Goal: Task Accomplishment & Management: Manage account settings

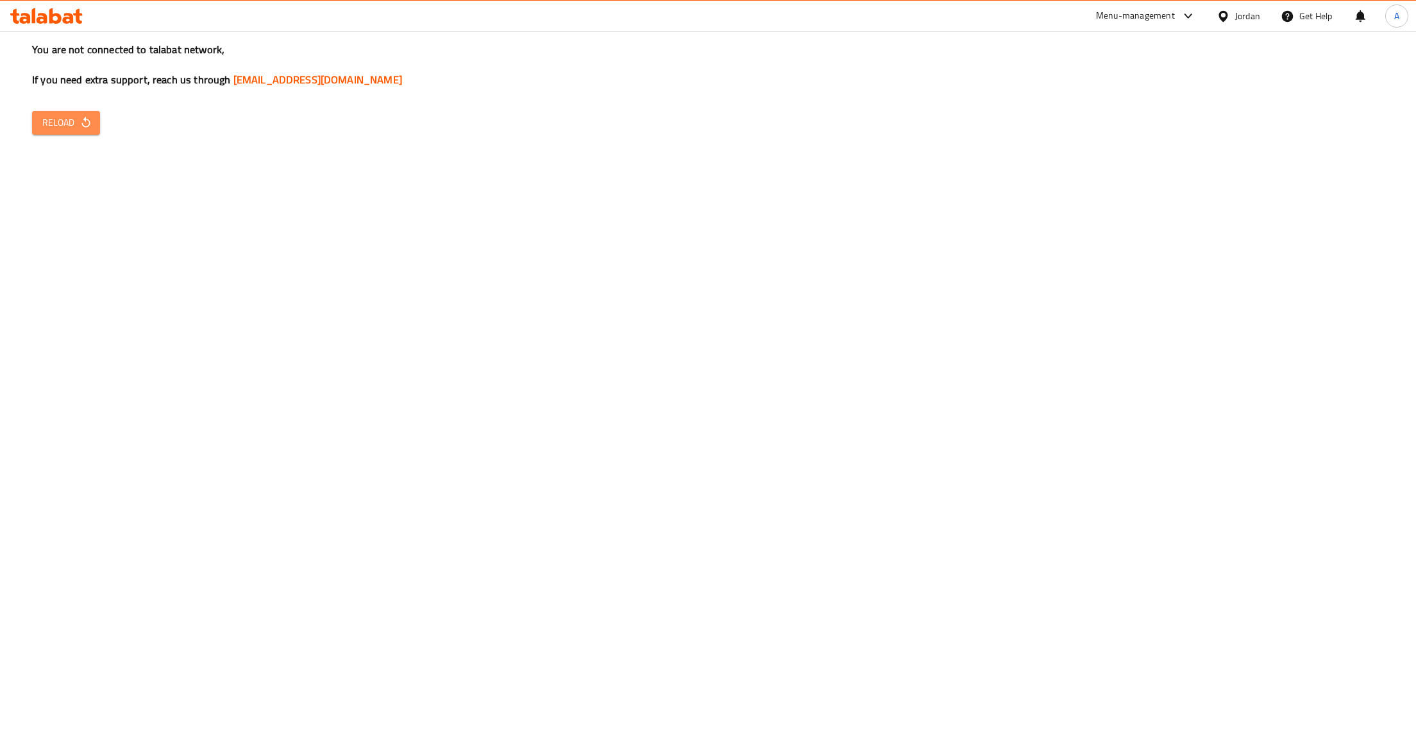
click at [68, 122] on span "Reload" at bounding box center [65, 123] width 47 height 16
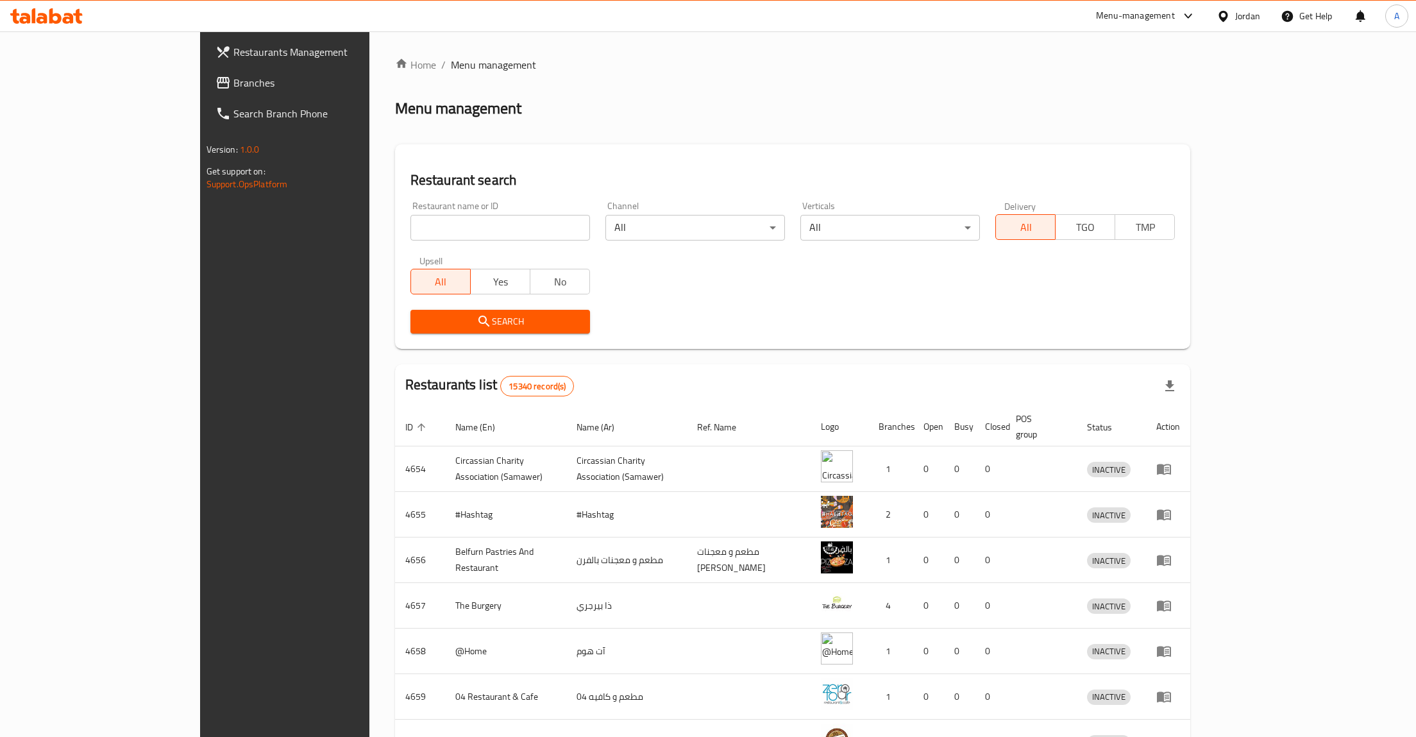
click at [444, 230] on input "search" at bounding box center [500, 228] width 180 height 26
click button "Search" at bounding box center [500, 322] width 180 height 24
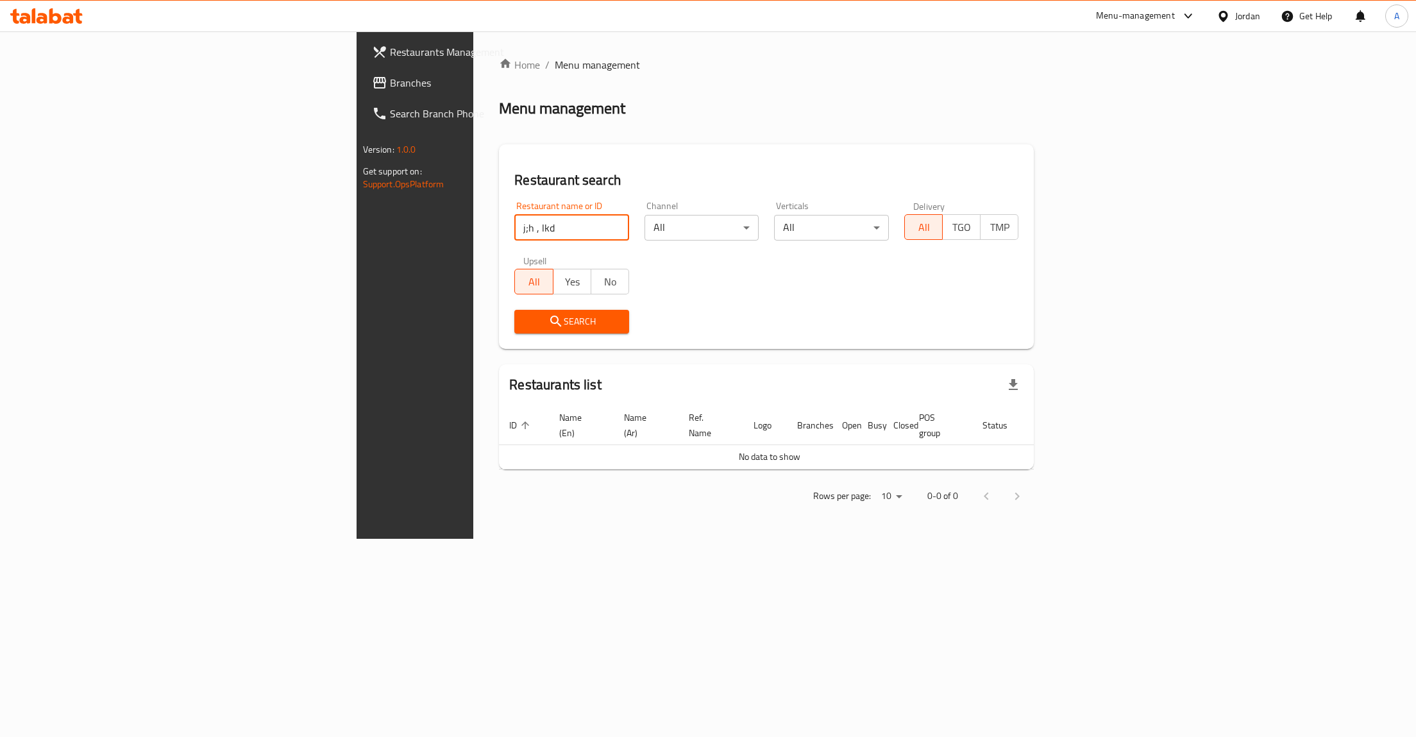
type input "j;h , lk"
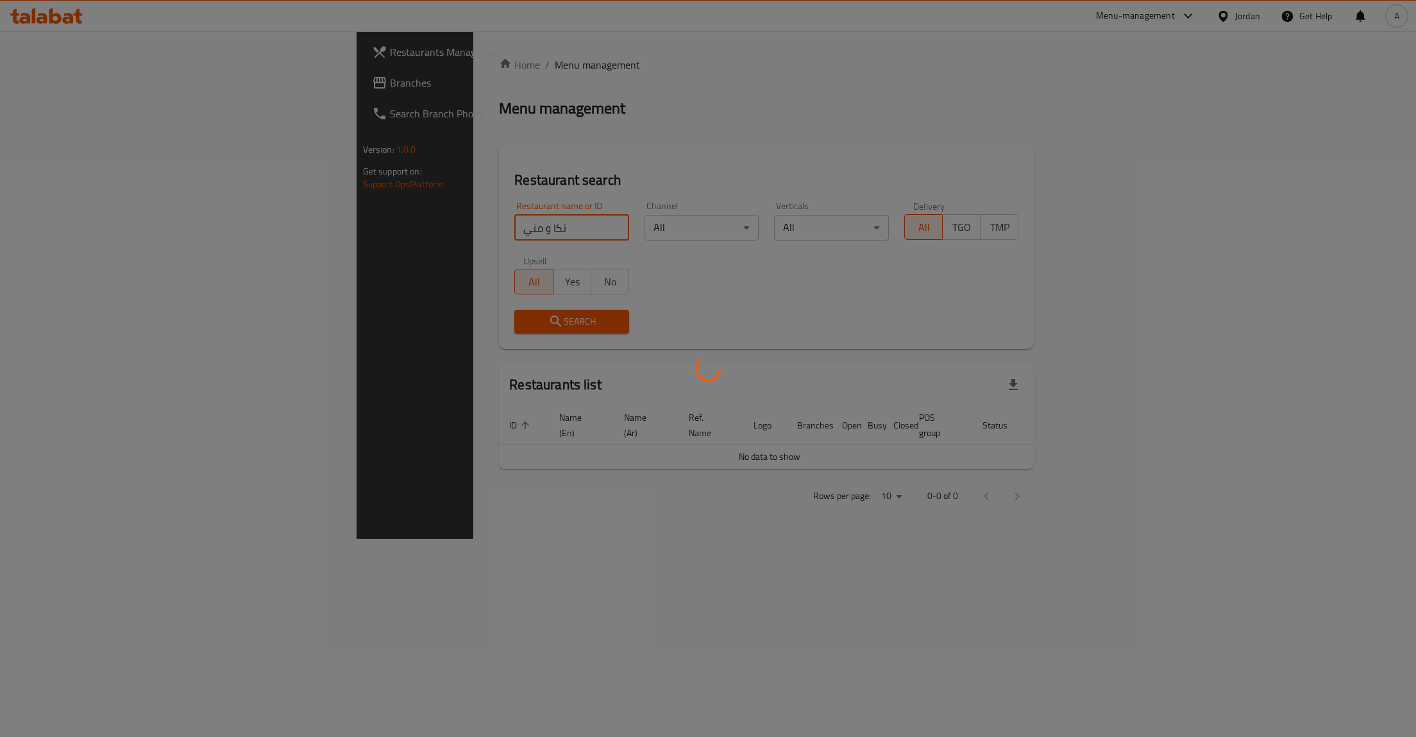
click button "Search" at bounding box center [571, 322] width 115 height 24
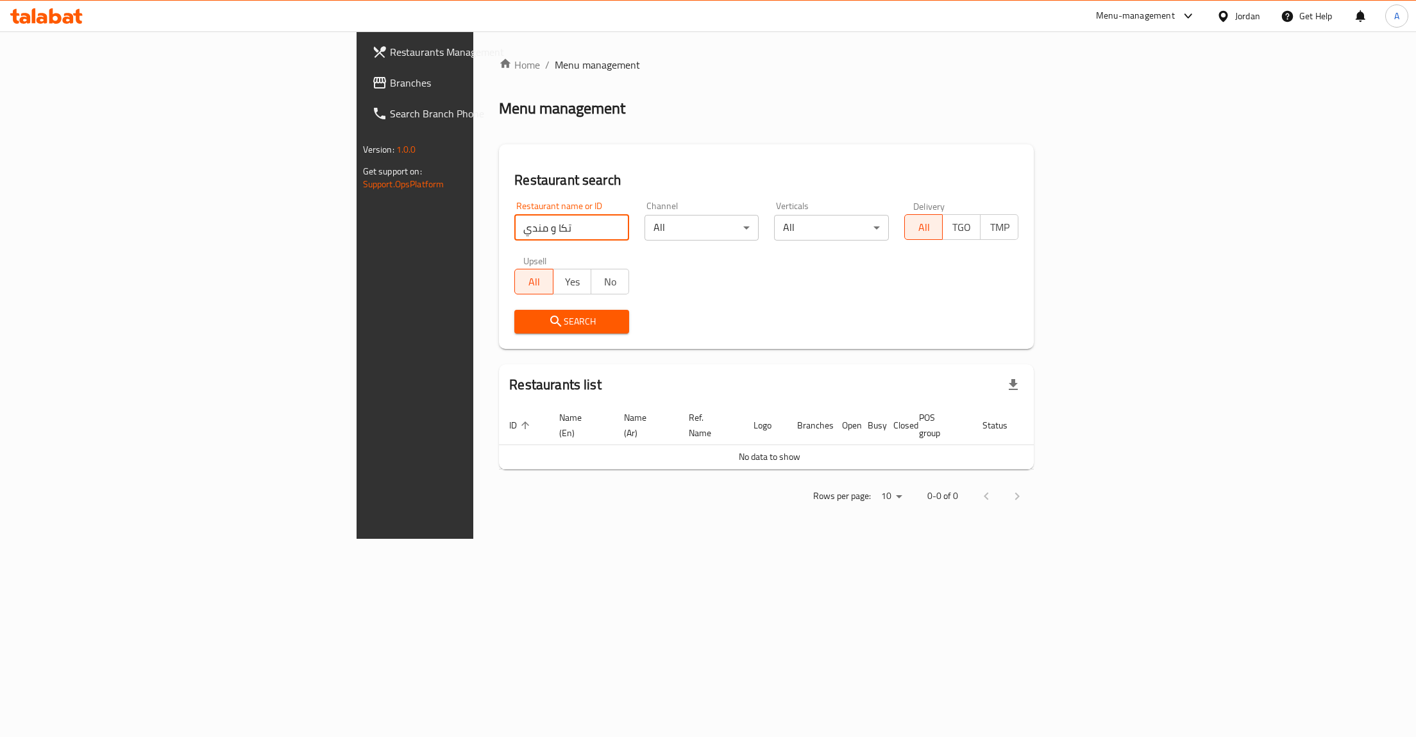
type input "تكا و مندي"
click button "Search" at bounding box center [571, 322] width 115 height 24
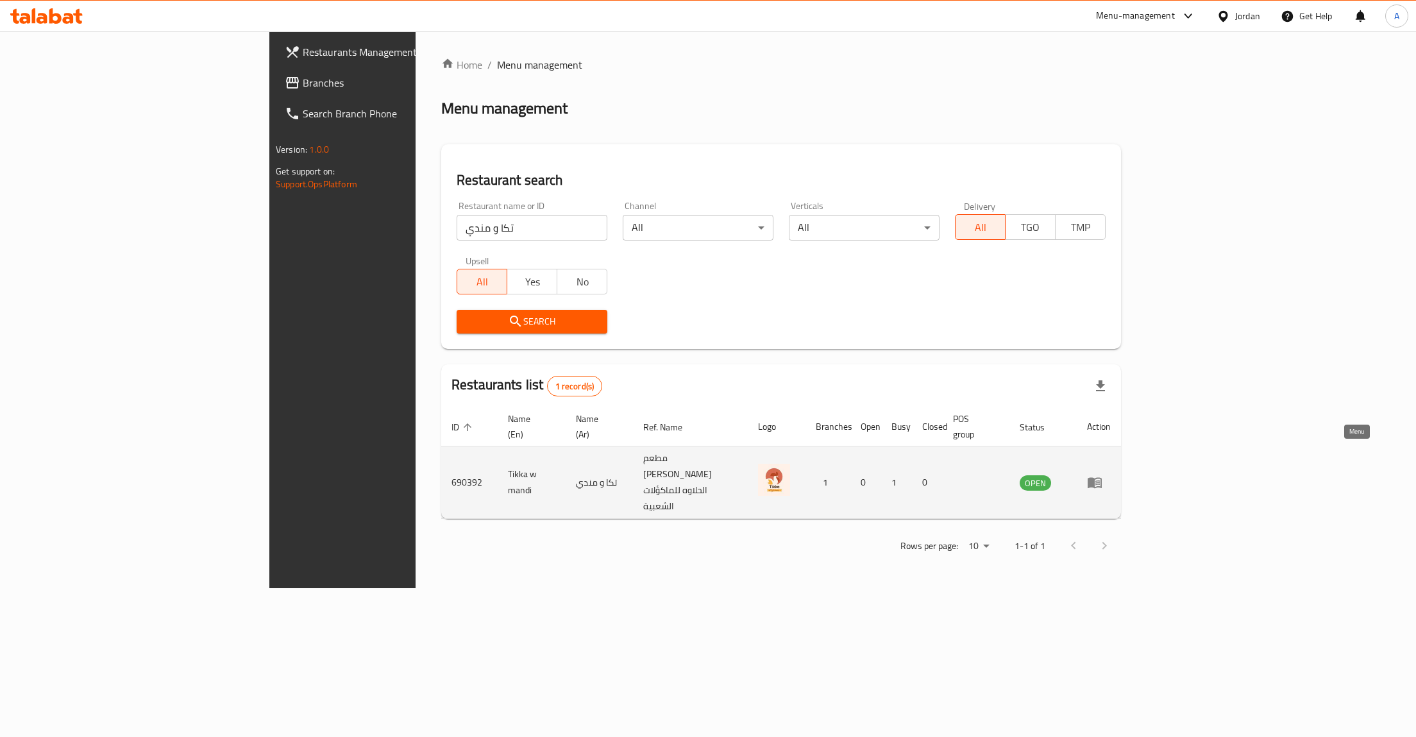
click at [1102, 478] on icon "enhanced table" at bounding box center [1095, 483] width 14 height 11
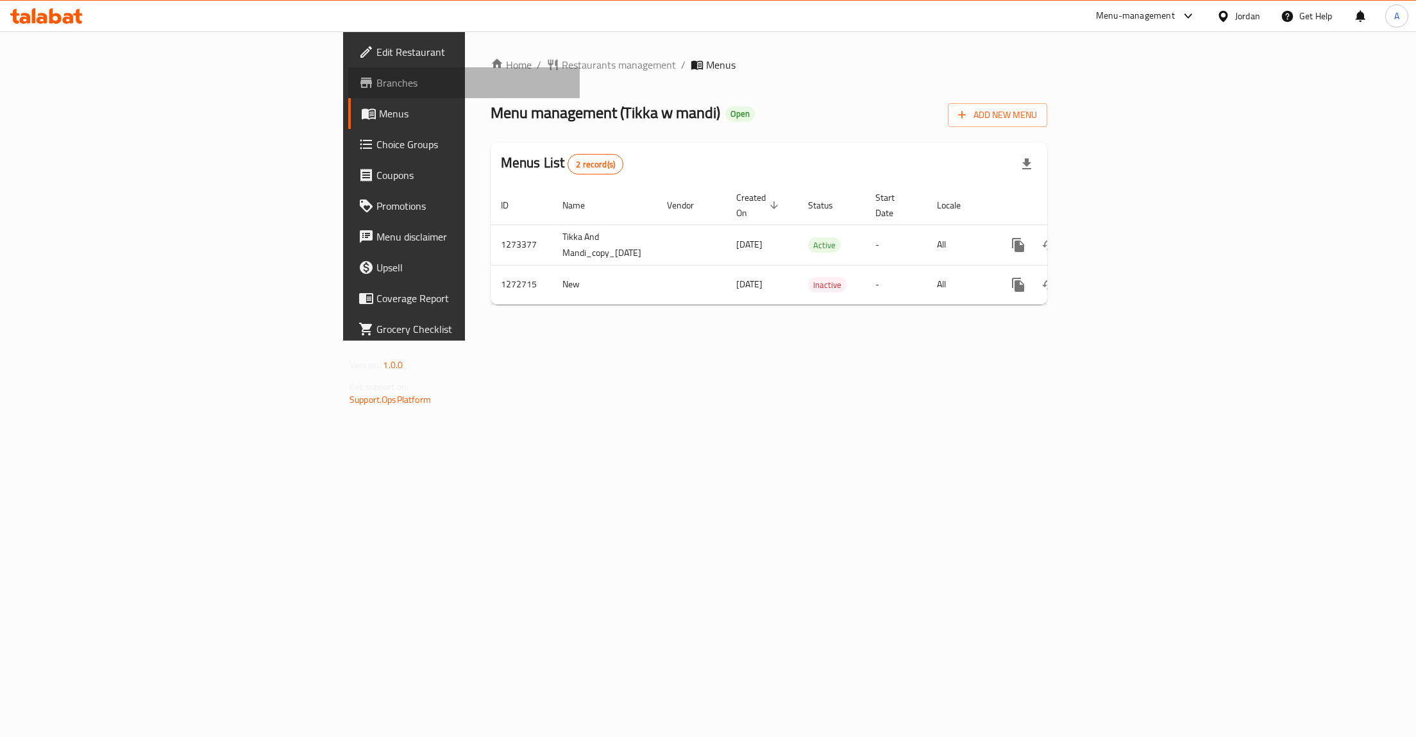
click at [376, 85] on span "Branches" at bounding box center [472, 82] width 193 height 15
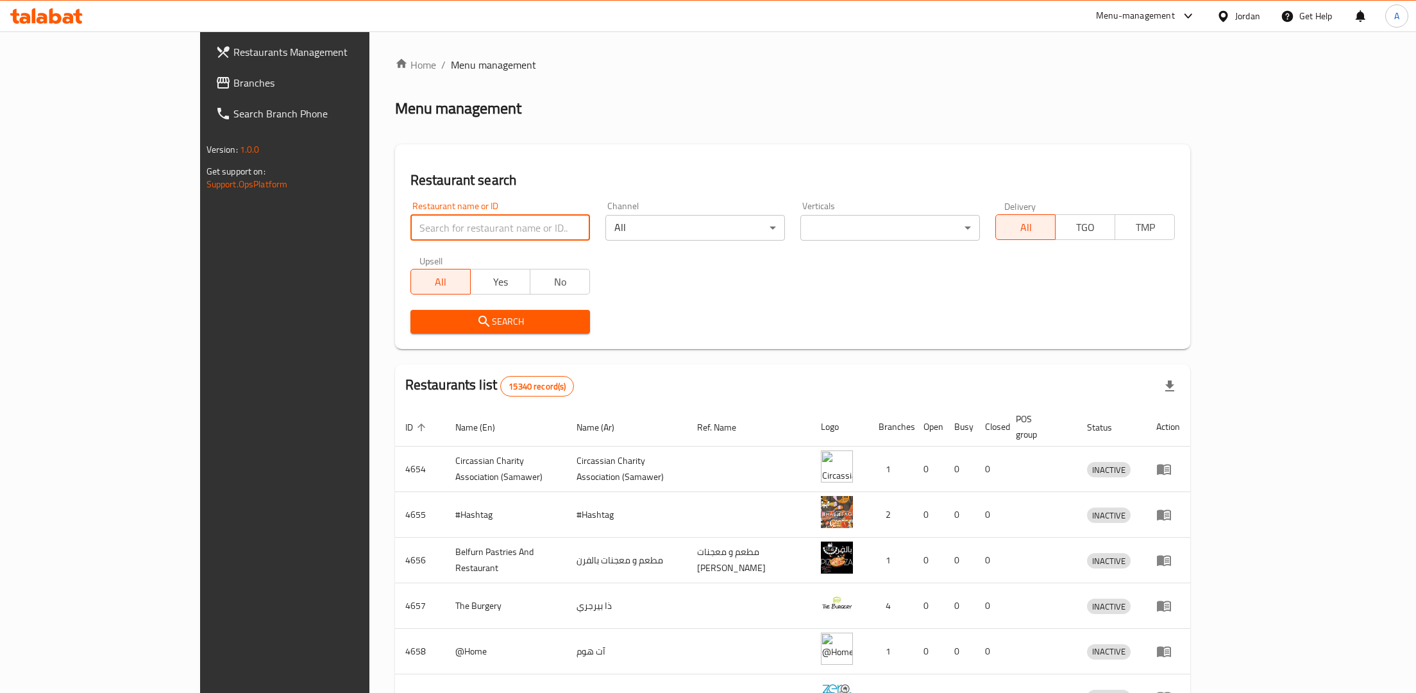
click at [410, 216] on input "search" at bounding box center [500, 228] width 180 height 26
type input "قصة خيال"
click button "Search" at bounding box center [500, 322] width 180 height 24
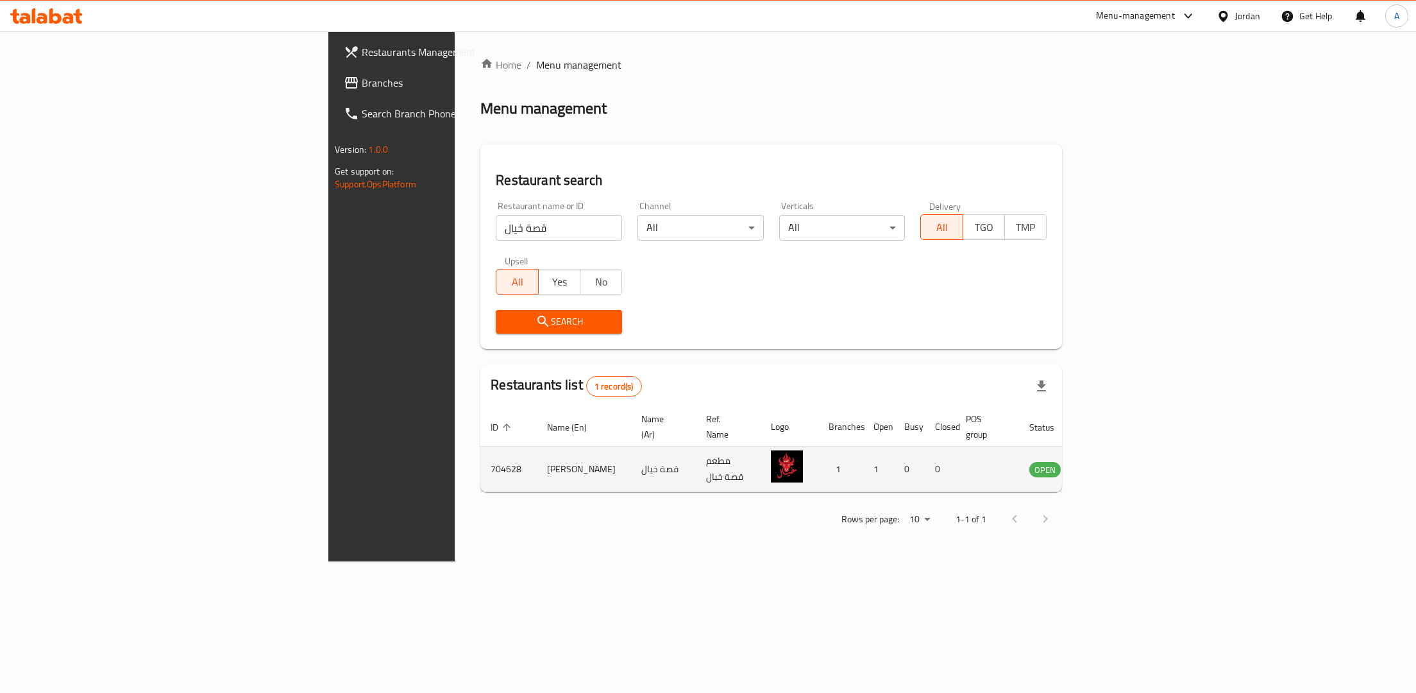
click at [1131, 463] on td "enhanced table" at bounding box center [1108, 469] width 44 height 46
click at [1112, 461] on icon "enhanced table" at bounding box center [1104, 468] width 15 height 15
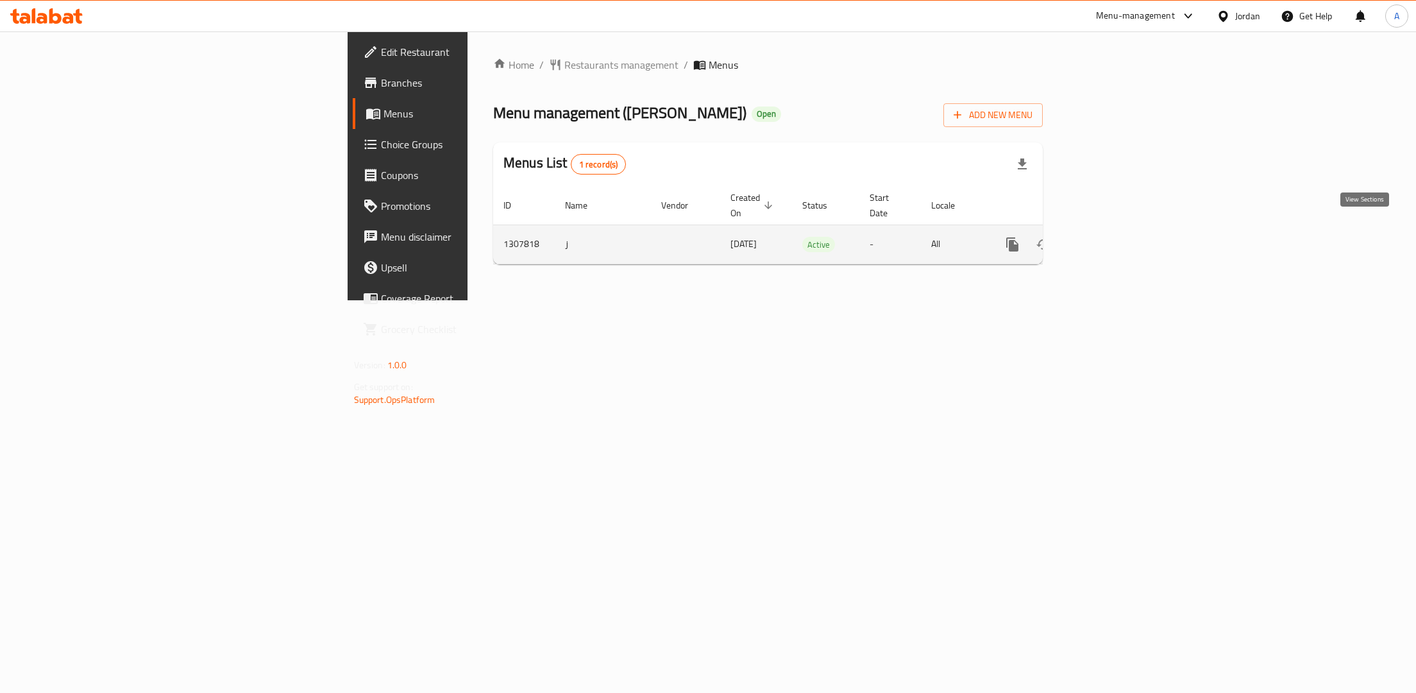
click at [1113, 237] on icon "enhanced table" at bounding box center [1104, 244] width 15 height 15
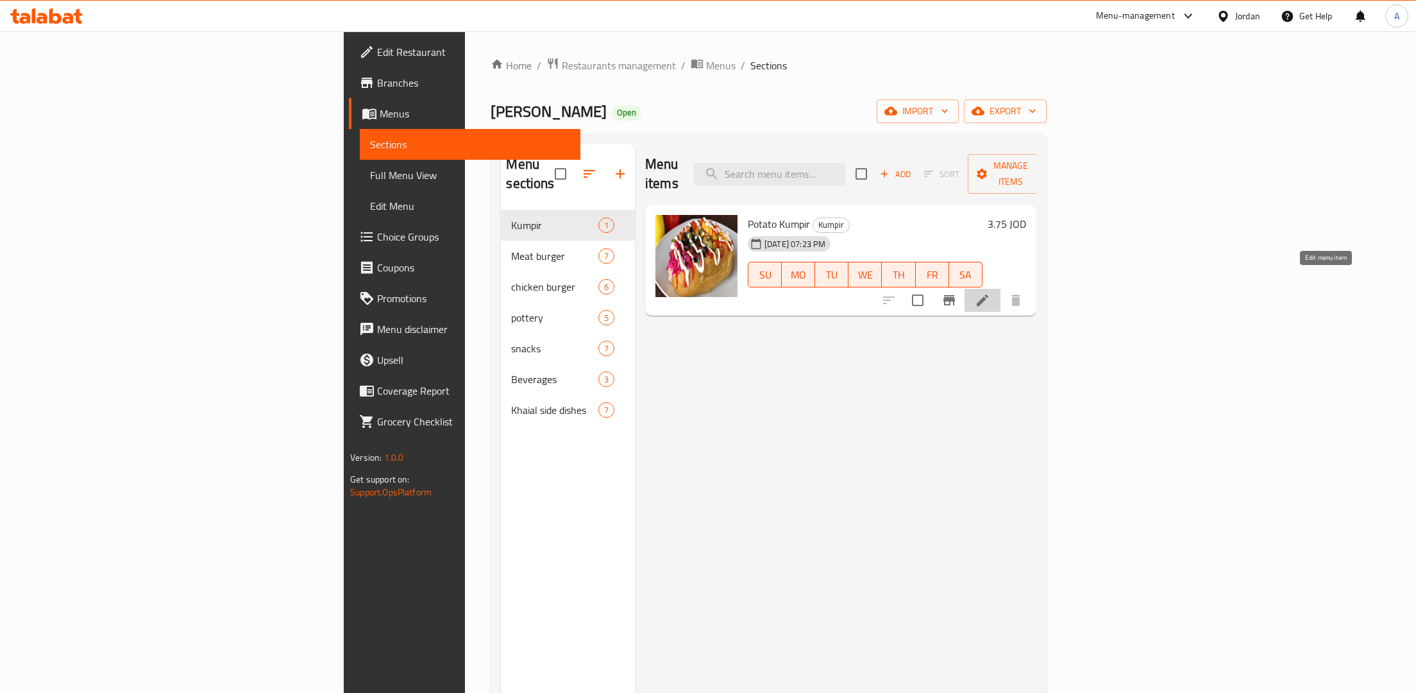
click at [990, 292] on icon at bounding box center [982, 299] width 15 height 15
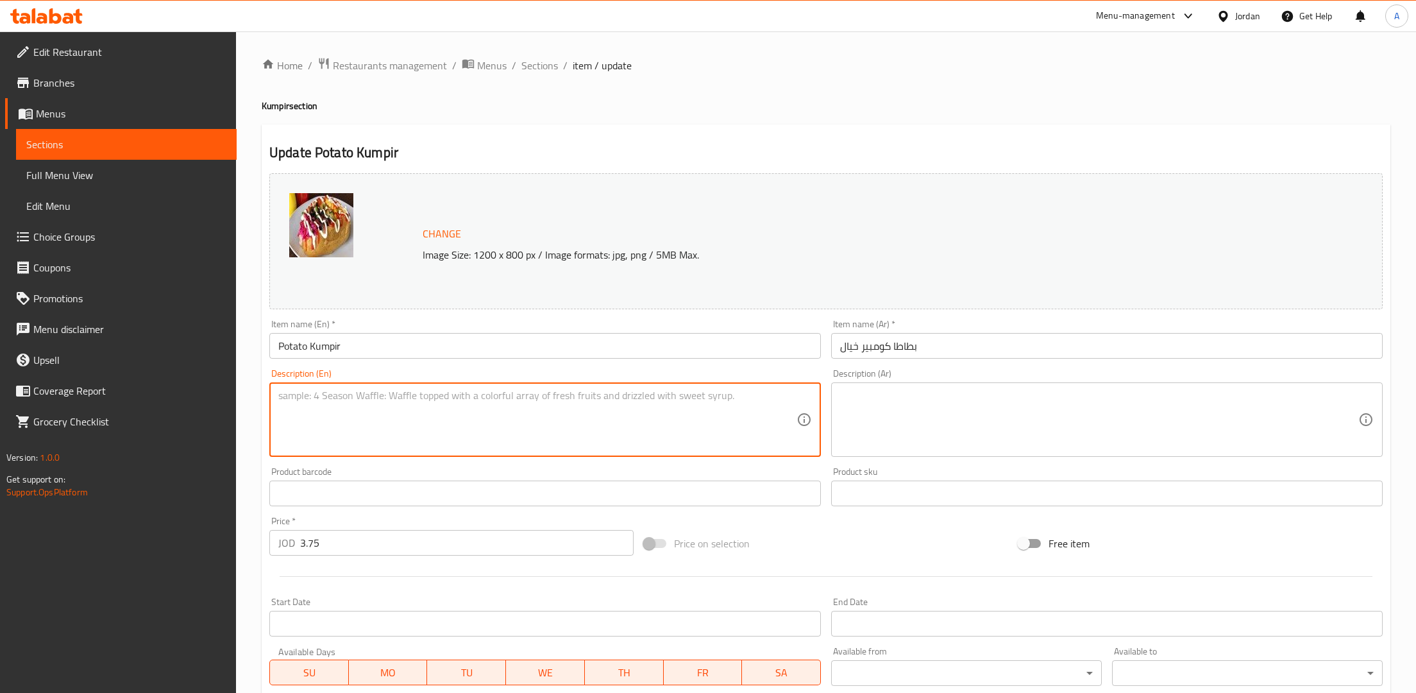
click at [417, 426] on textarea at bounding box center [537, 419] width 518 height 61
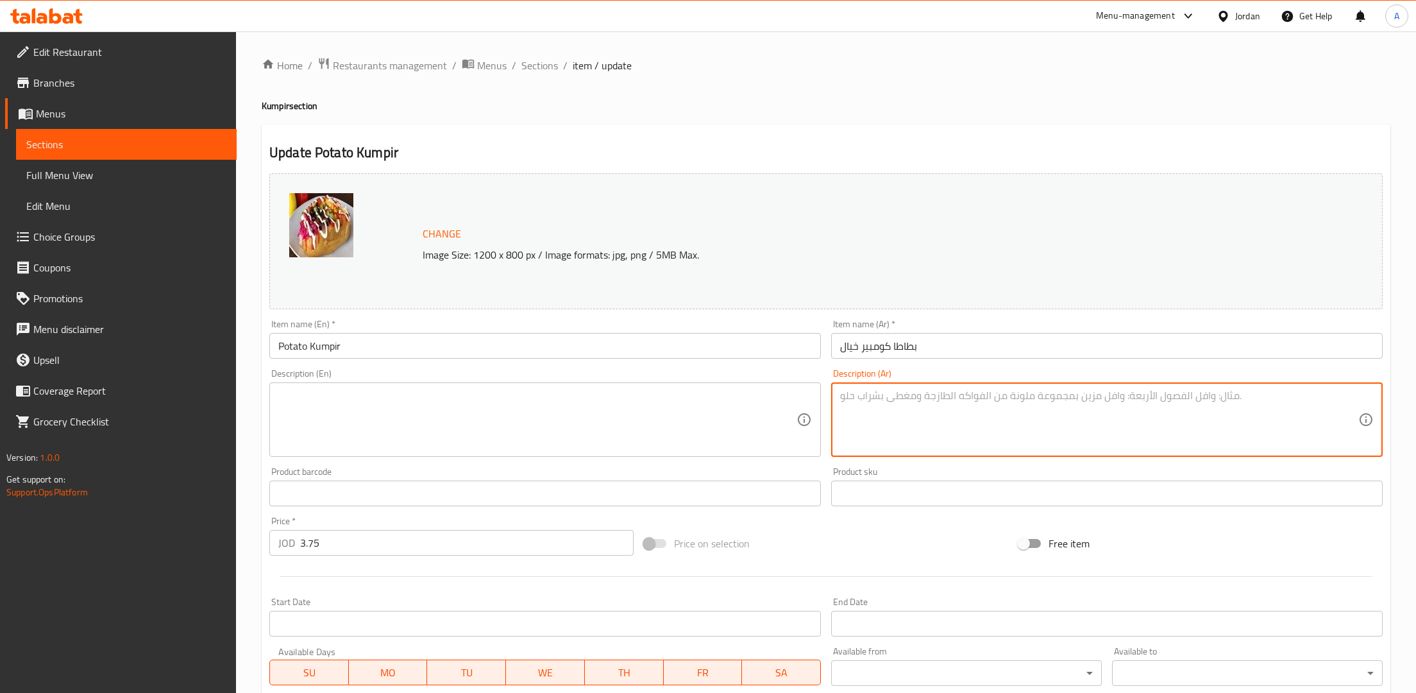
paste textarea "" بطاطا كومبير مشوية ومحشوة بمزيج غني من الذرة، الفطر، الزيتون الأسود، والهوت د…"
click at [985, 392] on textarea "بطاطا كومبير مشوية ومحشوة بمزيج غني من الذرة، الفطر، الزيتون الأسود، والهوت دوغ…" at bounding box center [1099, 419] width 518 height 61
type textarea "بطاطا كومبير مشوية ومحشوة بمزيج غني من الذرة، الفطر، الزيتون الأسود، والهوت دوغ…"
click at [1280, 455] on div "بطاطا كومبير مشوية ومحشوة بمزيج غني من الذرة، الفطر، الزيتون الأسود، والهوت دوغ…" at bounding box center [1106, 419] width 551 height 74
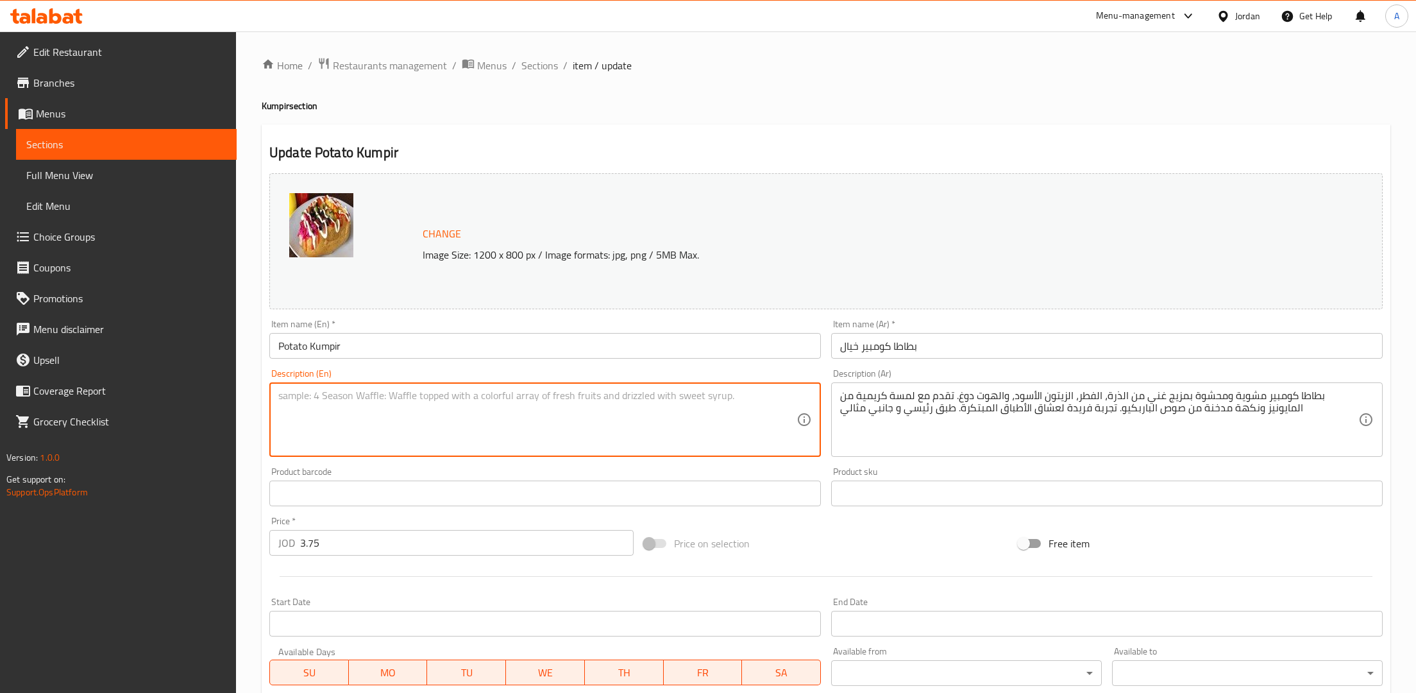
click at [684, 407] on textarea at bounding box center [537, 419] width 518 height 61
click at [456, 446] on textarea at bounding box center [537, 419] width 518 height 61
paste textarea "Baked Kumpir potato stuffed with a rich mix of sweet corn, mushrooms, black oli…"
click at [319, 397] on textarea "Baked Kumpir potato stuffed with a rich mix of sweet corn, mushrooms, black oli…" at bounding box center [537, 419] width 518 height 61
click at [687, 414] on textarea "Baked Kumpir potato stuffed with a rich mix of sweet corn, mushrooms, black oli…" at bounding box center [537, 419] width 518 height 61
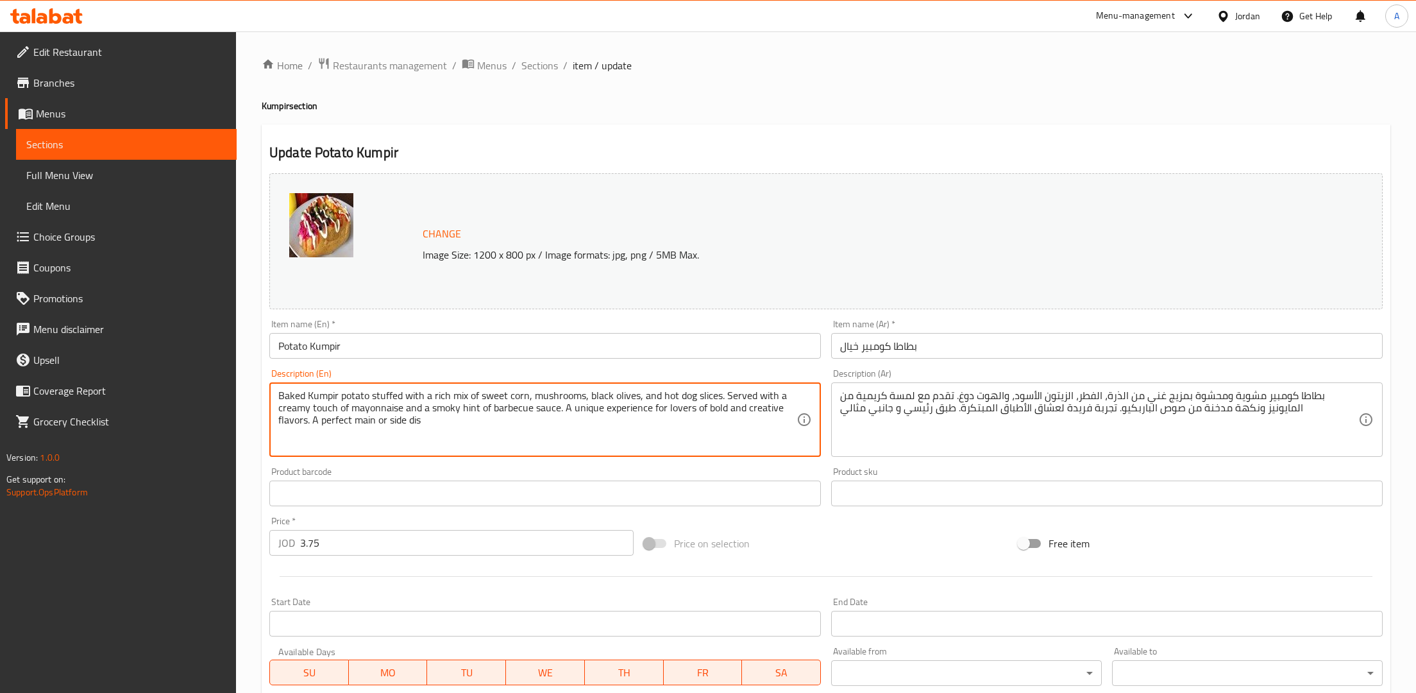
click at [492, 398] on textarea "Baked Kumpir potato stuffed with a rich mix of sweet corn, mushrooms, black oli…" at bounding box center [537, 419] width 518 height 61
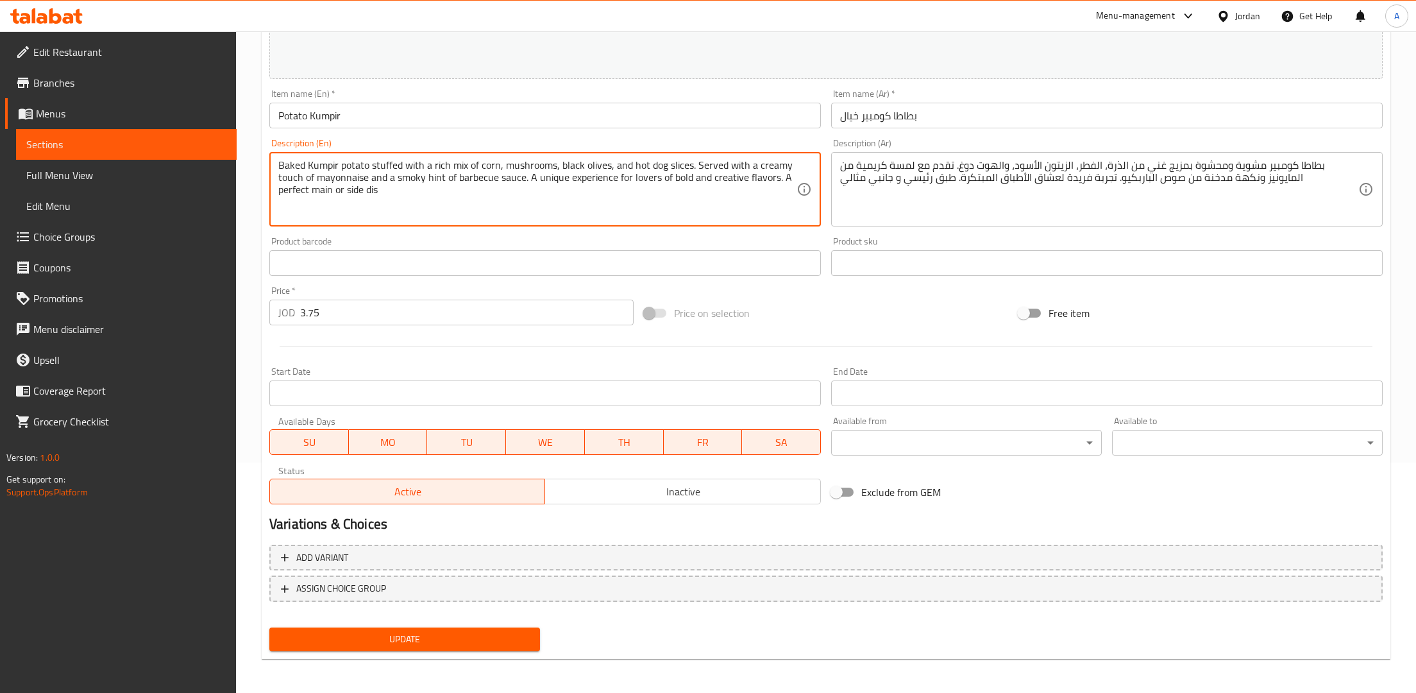
type textarea "Baked Kumpir potato stuffed with a rich mix of corn, mushrooms, black olives, a…"
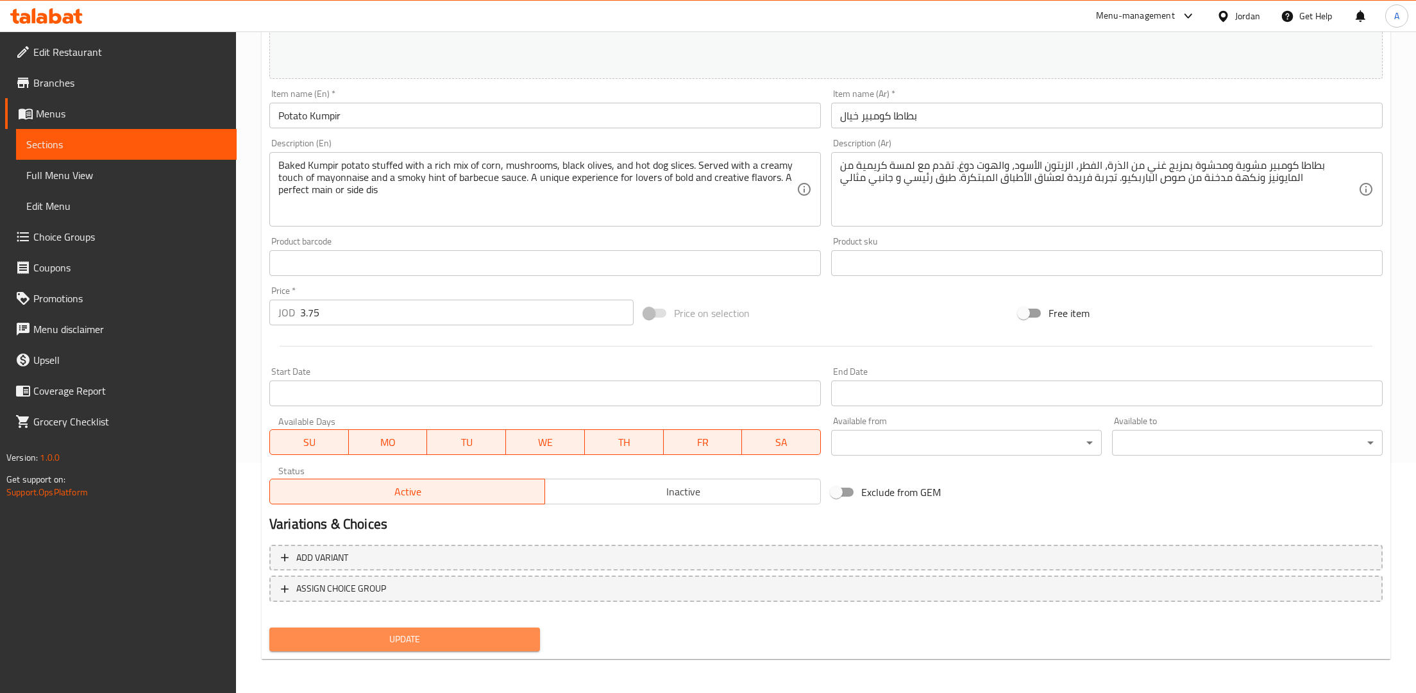
click at [394, 628] on button "Update" at bounding box center [404, 639] width 271 height 24
